Goal: Transaction & Acquisition: Purchase product/service

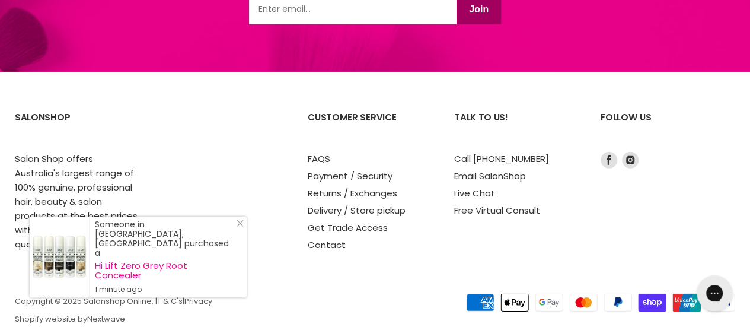
scroll to position [1687, 0]
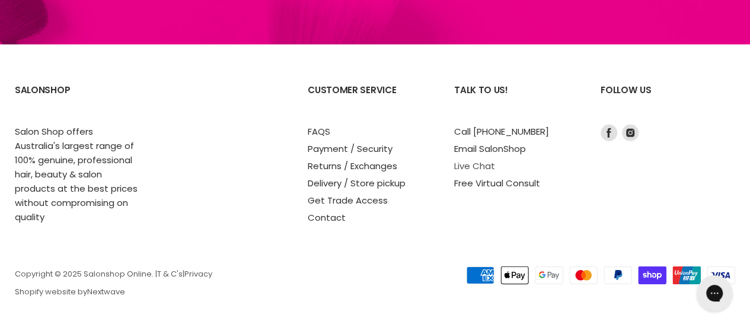
click at [486, 162] on link "Live Chat" at bounding box center [474, 165] width 41 height 12
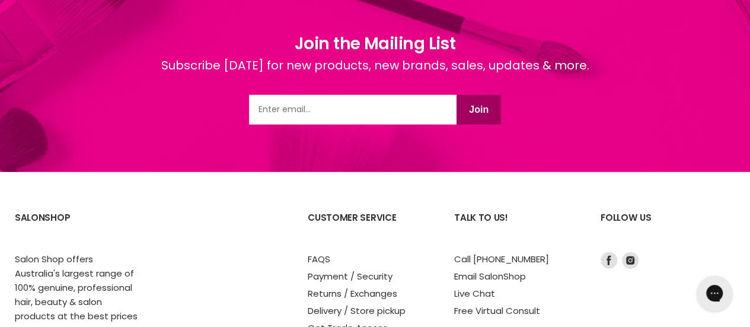
scroll to position [1541, 0]
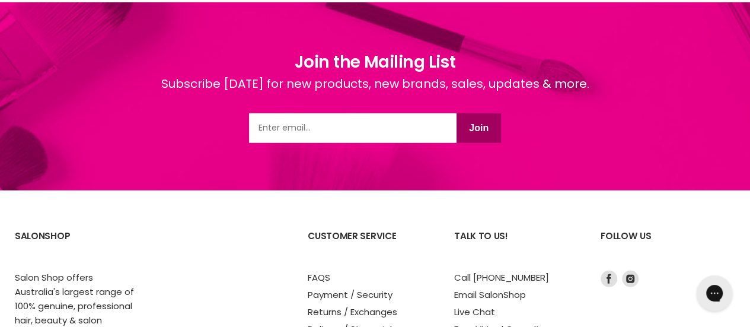
click at [439, 129] on input "Email" at bounding box center [352, 128] width 207 height 30
type input "mmil1754@bigpond.net.au"
click at [486, 126] on button "Join" at bounding box center [478, 128] width 44 height 30
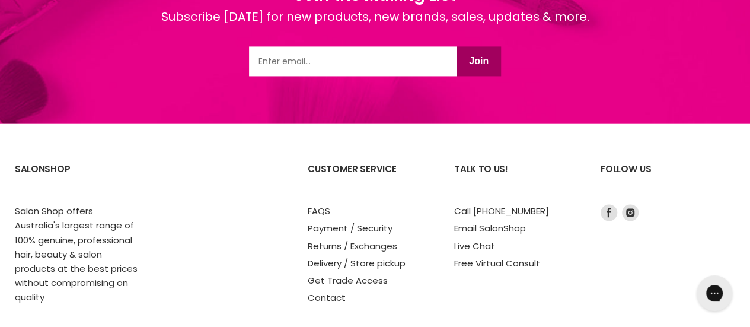
scroll to position [889, 0]
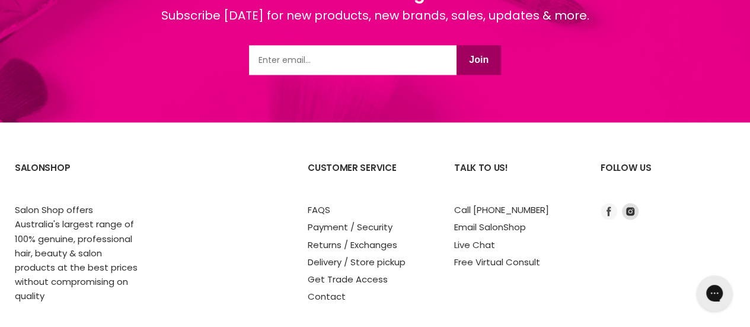
click at [611, 209] on icon "Footer" at bounding box center [609, 211] width 17 height 17
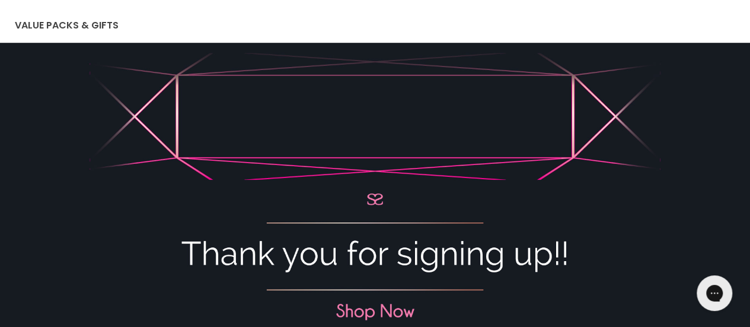
scroll to position [0, 0]
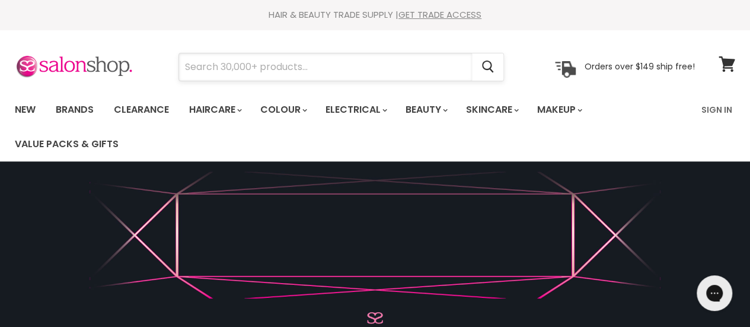
click at [358, 68] on input "Search" at bounding box center [325, 66] width 293 height 27
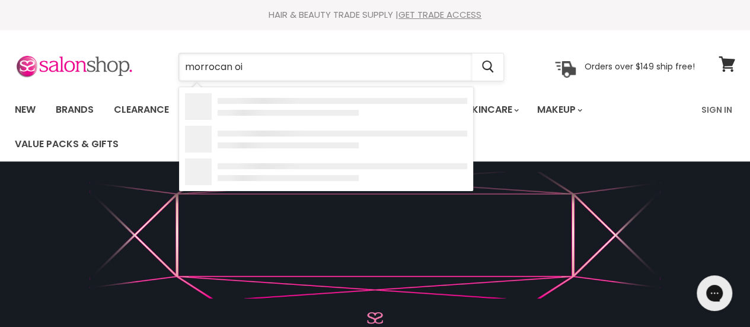
type input "morrocan oil"
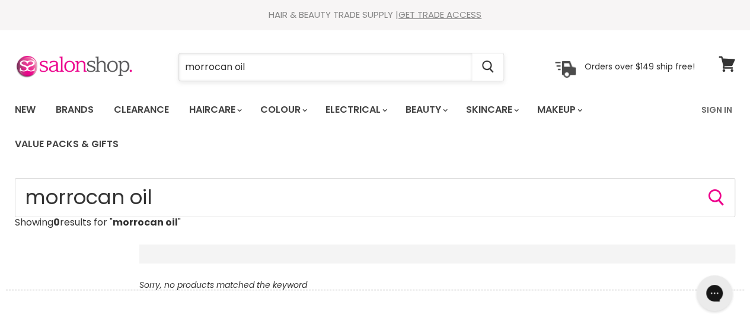
click at [303, 65] on input "morrocan oil" at bounding box center [325, 66] width 293 height 27
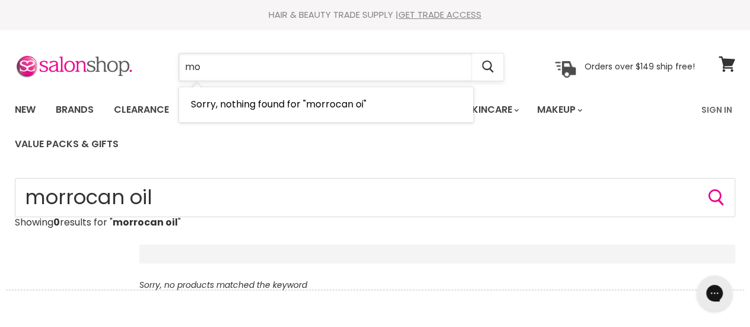
type input "m"
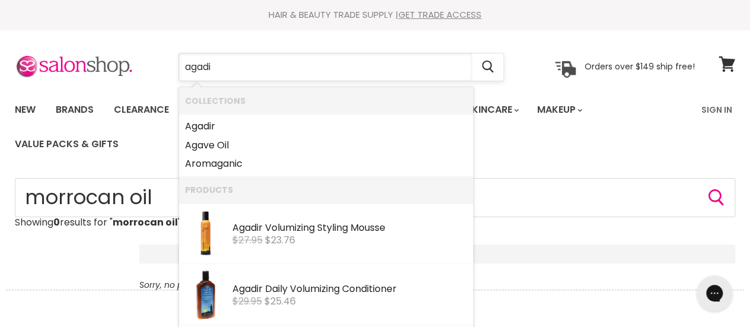
type input "agadir"
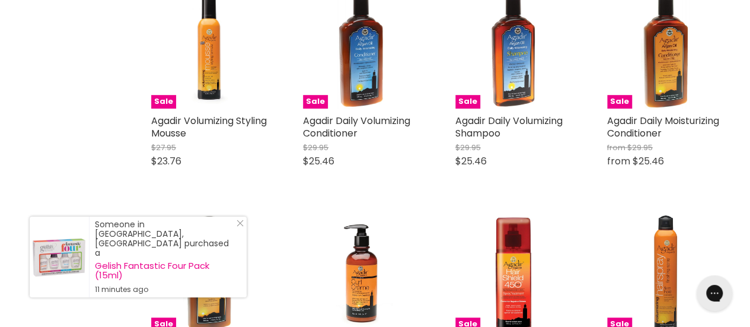
scroll to position [237, 0]
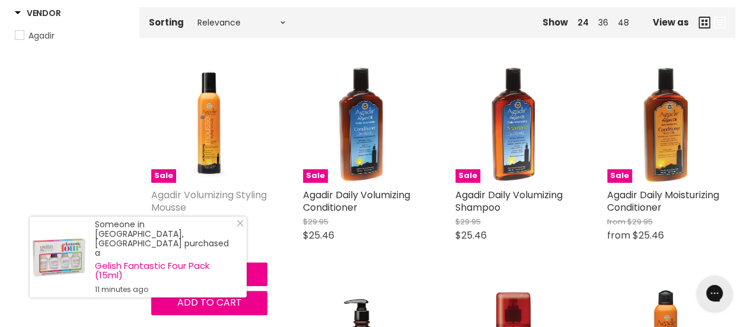
click at [178, 191] on link "Agadir Volumizing Styling Mousse" at bounding box center [209, 201] width 116 height 26
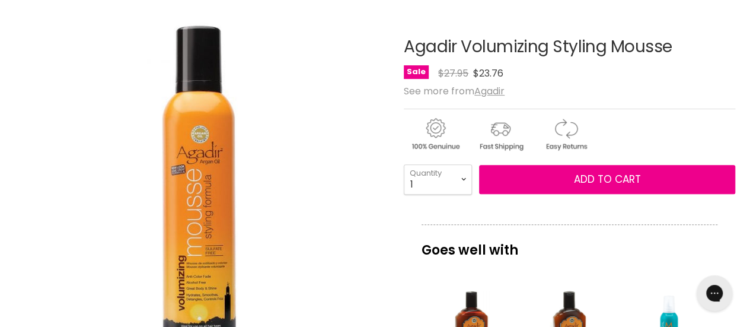
scroll to position [178, 0]
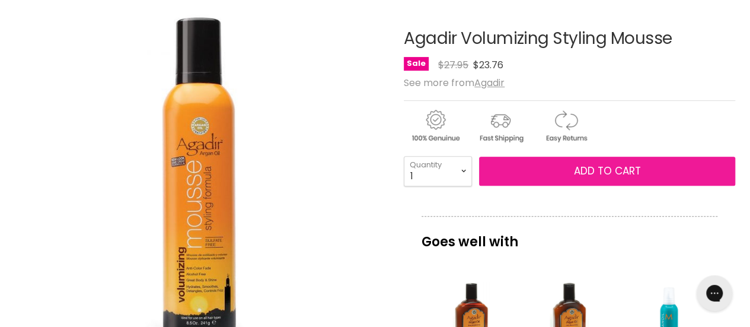
click at [607, 165] on span "Add to cart" at bounding box center [607, 171] width 67 height 14
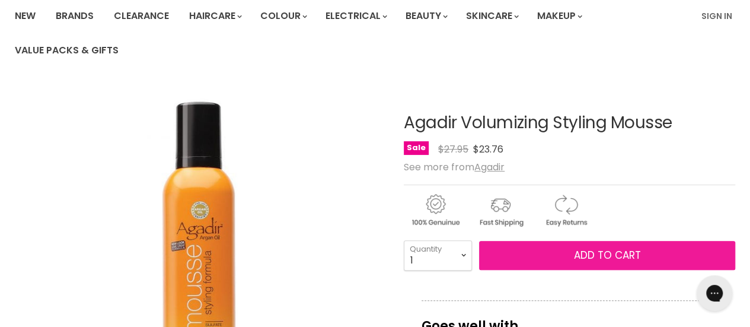
scroll to position [119, 0]
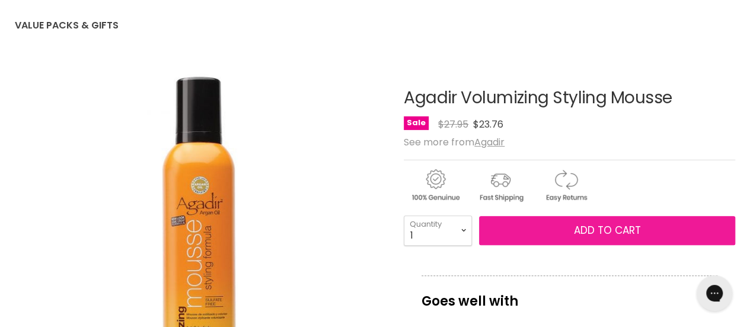
click at [609, 225] on span "Add to cart" at bounding box center [607, 230] width 67 height 14
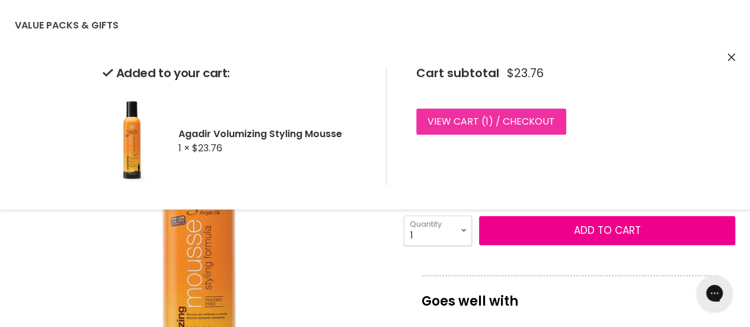
click at [474, 120] on link "View cart ( 1 ) / Checkout" at bounding box center [491, 121] width 150 height 26
